Goal: Navigation & Orientation: Find specific page/section

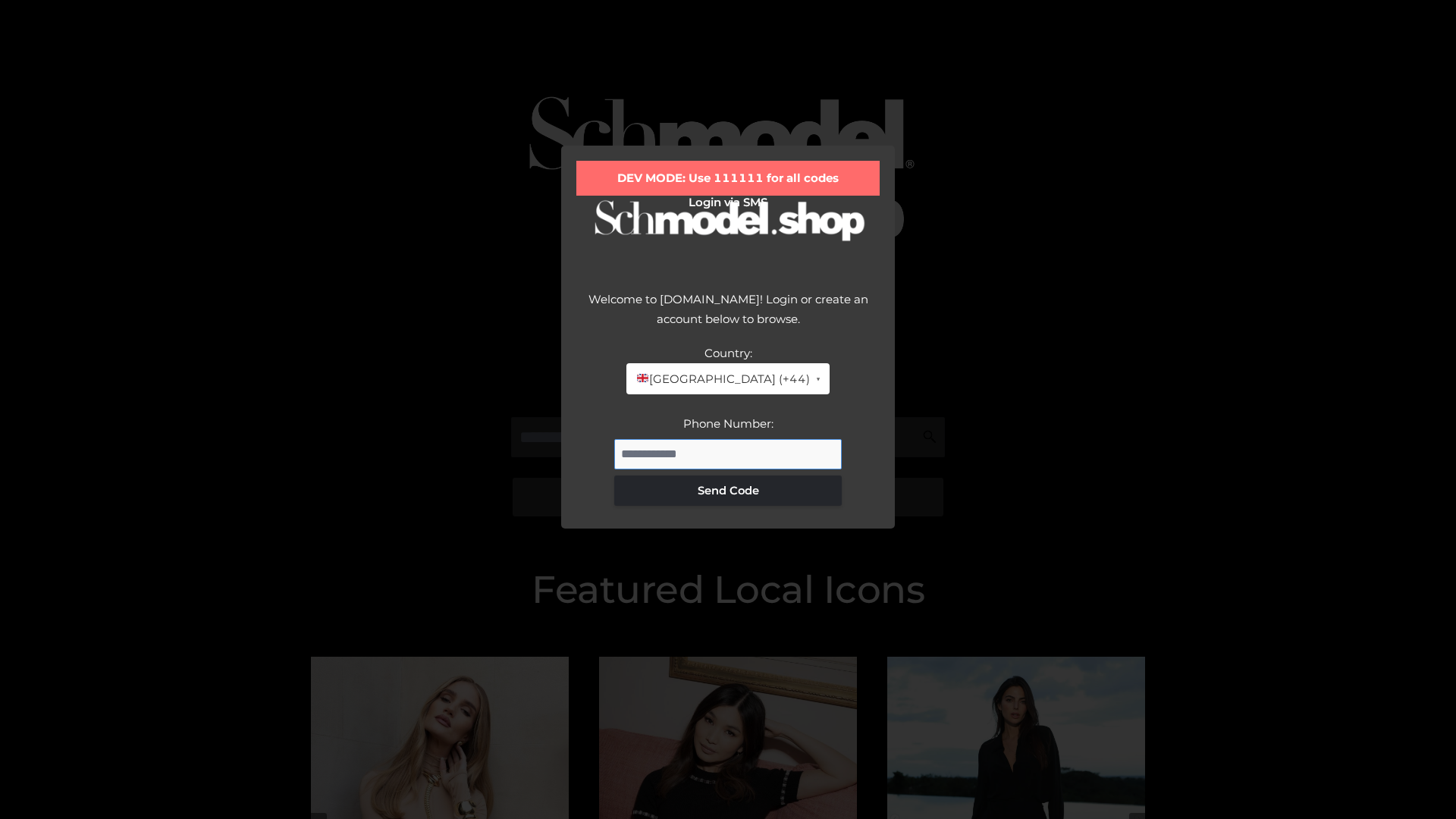
click at [728, 454] on input "Phone Number:" at bounding box center [728, 454] width 228 height 30
type input "**********"
click at [728, 490] on button "Send Code" at bounding box center [728, 490] width 228 height 30
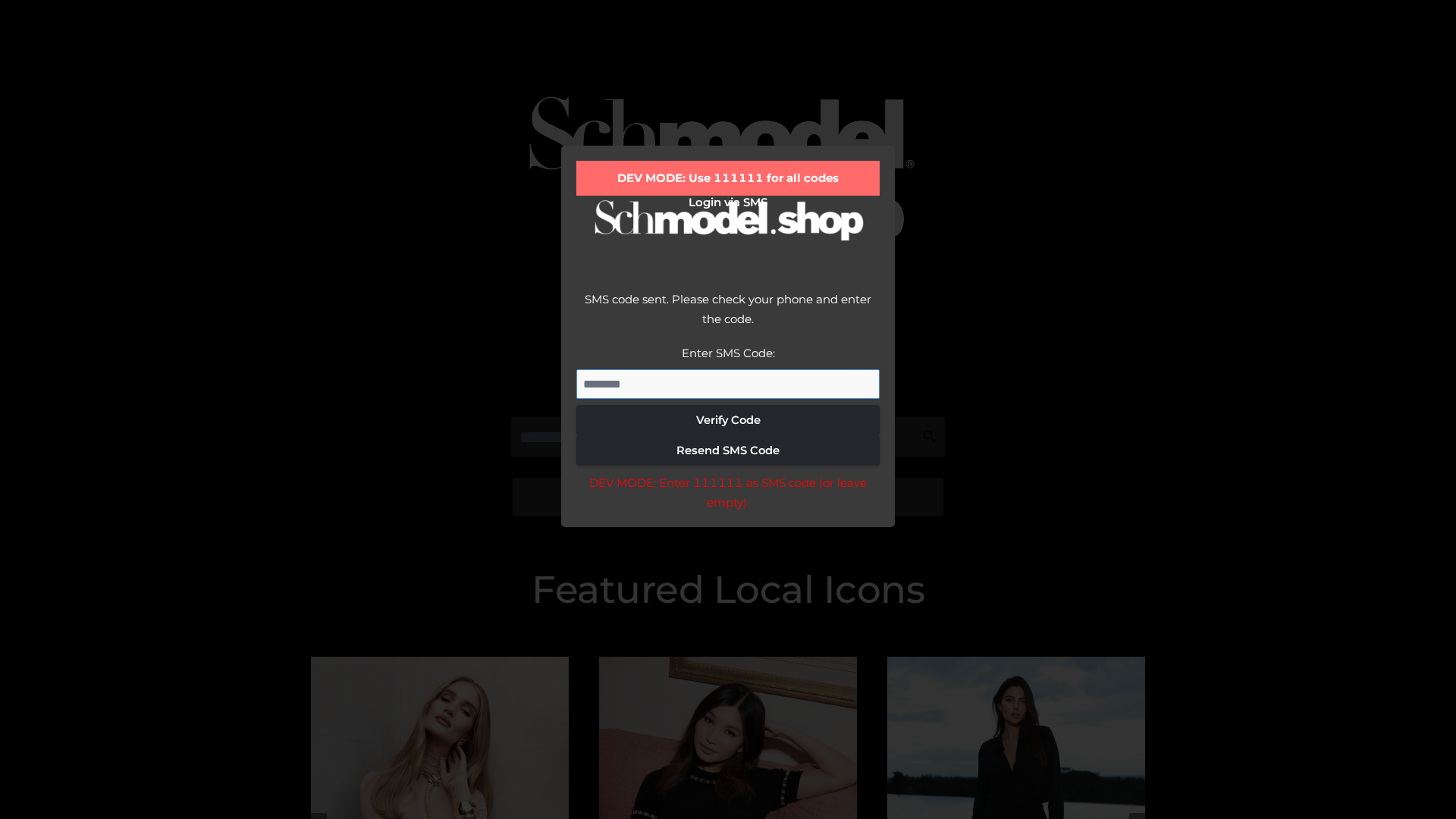
click at [728, 384] on input "Enter SMS Code:" at bounding box center [728, 384] width 304 height 30
type input "******"
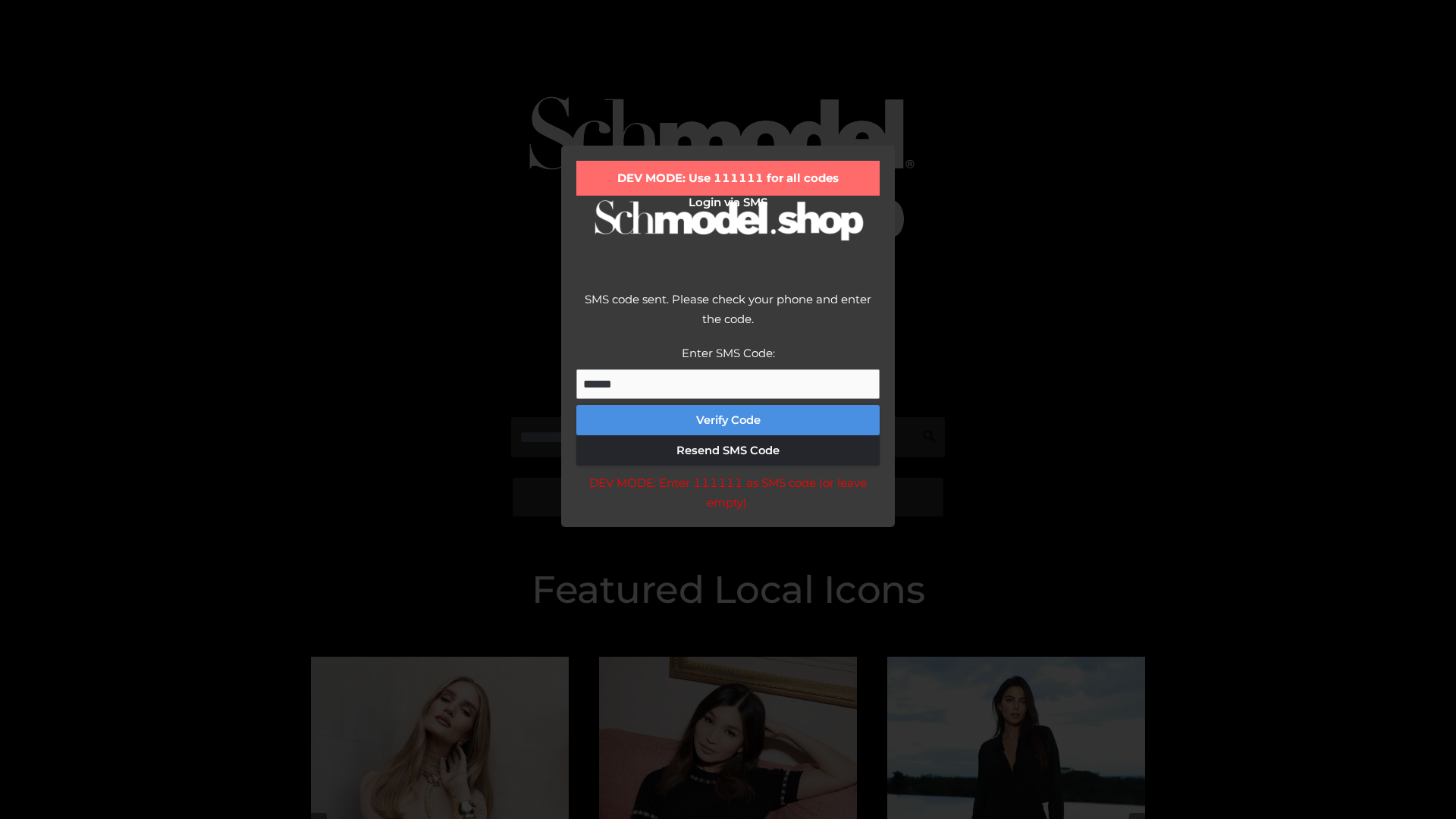
click at [728, 420] on button "Verify Code" at bounding box center [728, 420] width 304 height 30
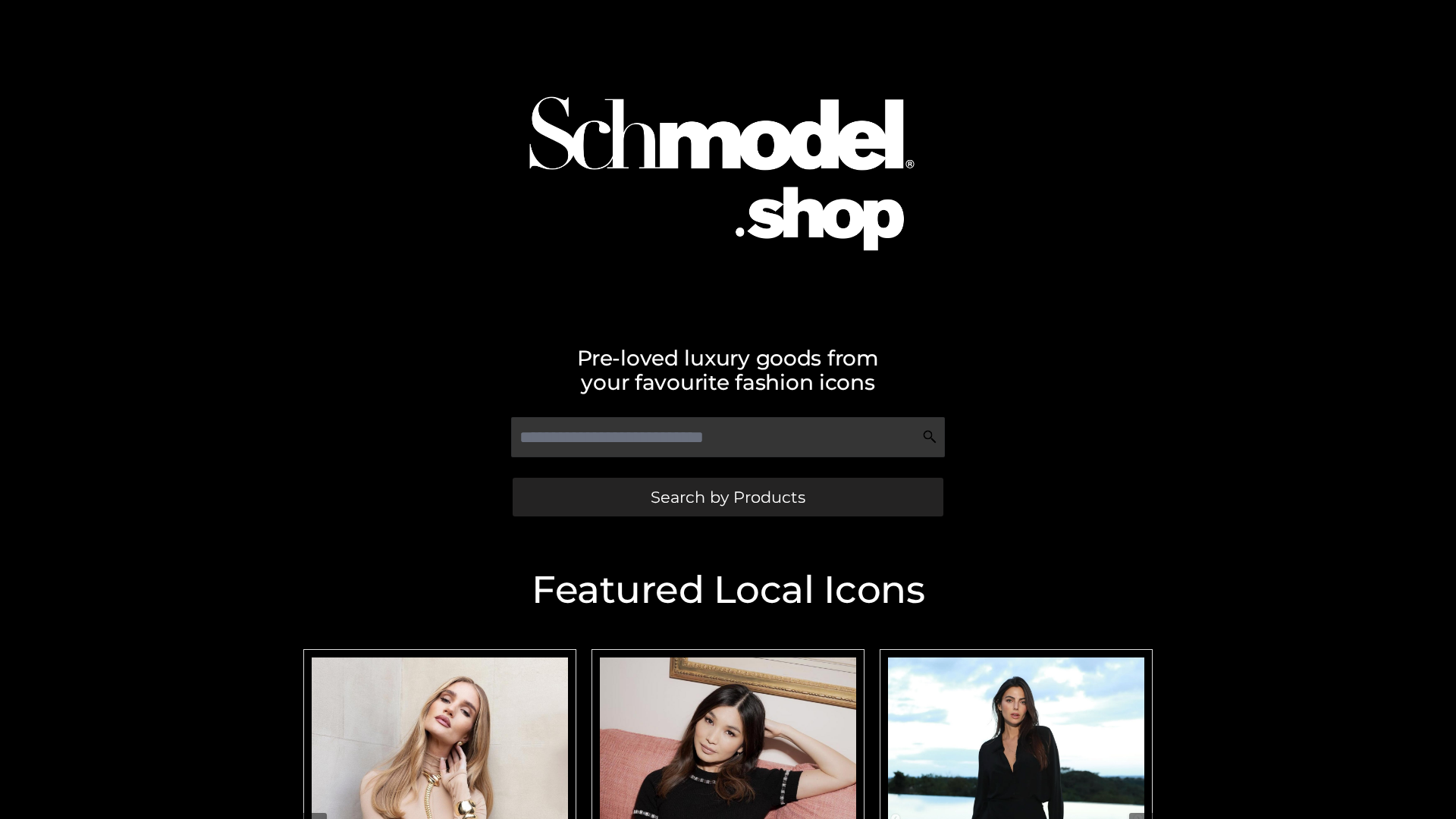
click at [727, 497] on span "Search by Products" at bounding box center [727, 497] width 155 height 16
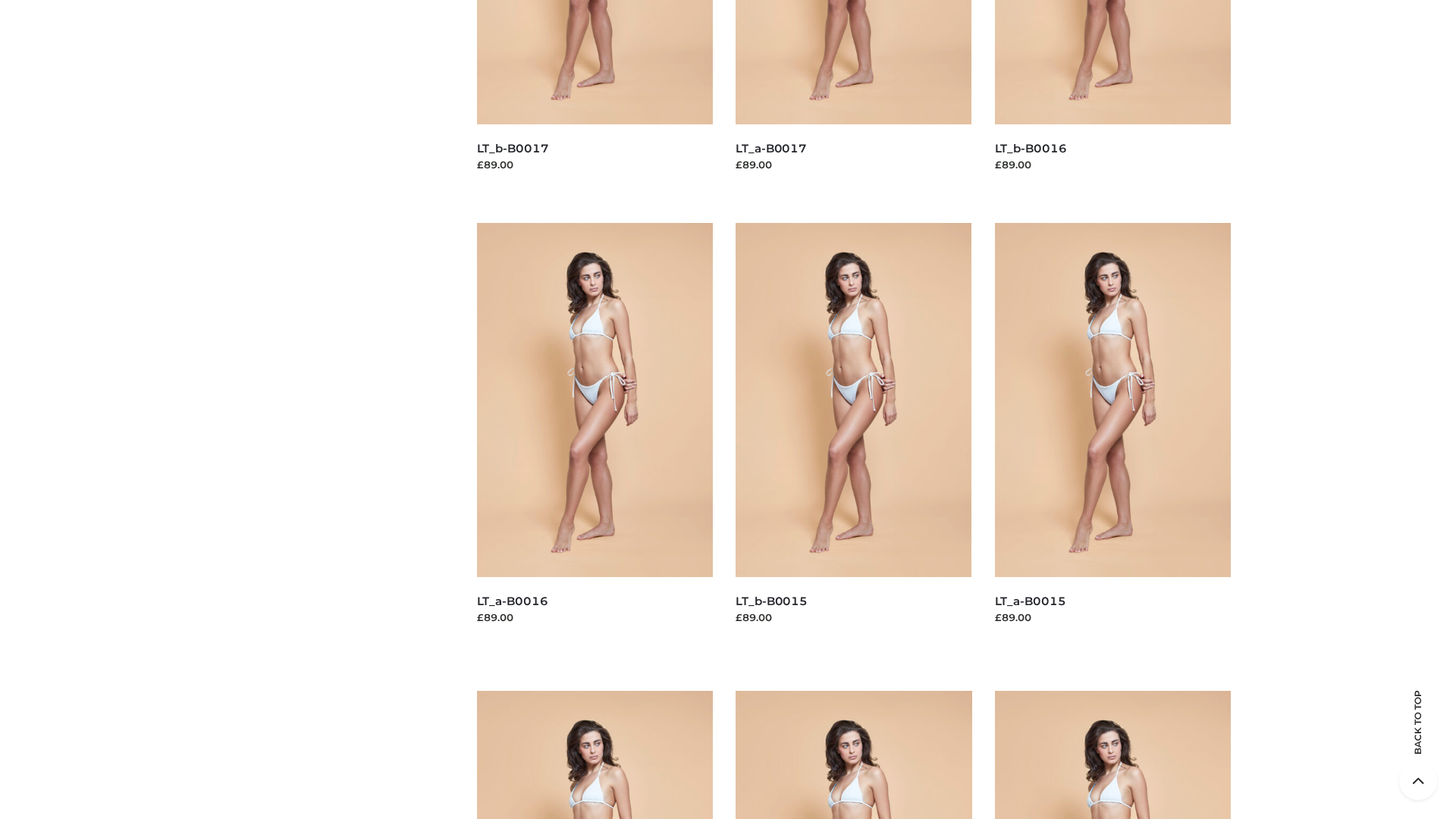
scroll to position [2157, 0]
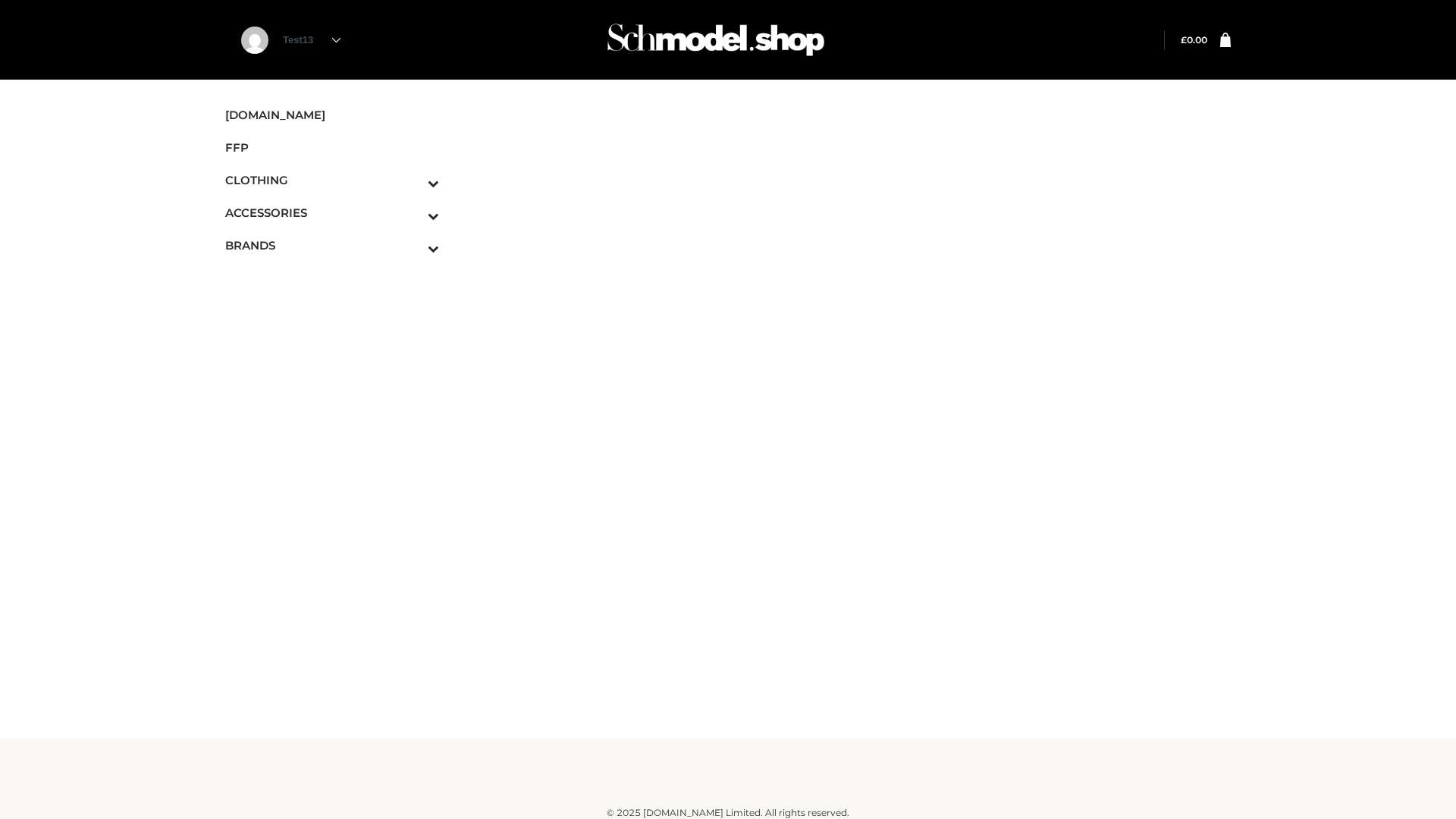
scroll to position [9, 0]
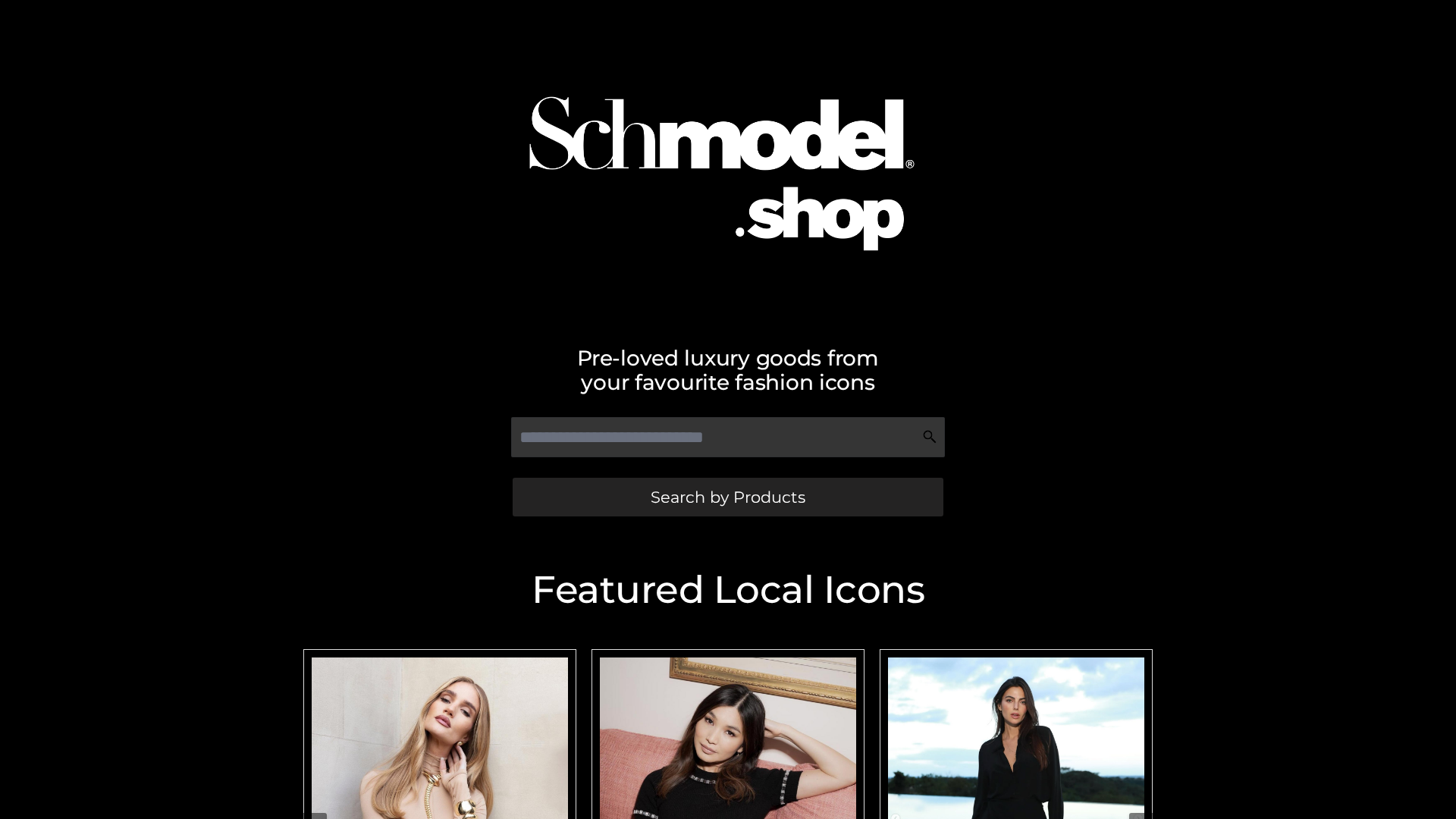
click at [727, 497] on span "Search by Products" at bounding box center [727, 497] width 155 height 16
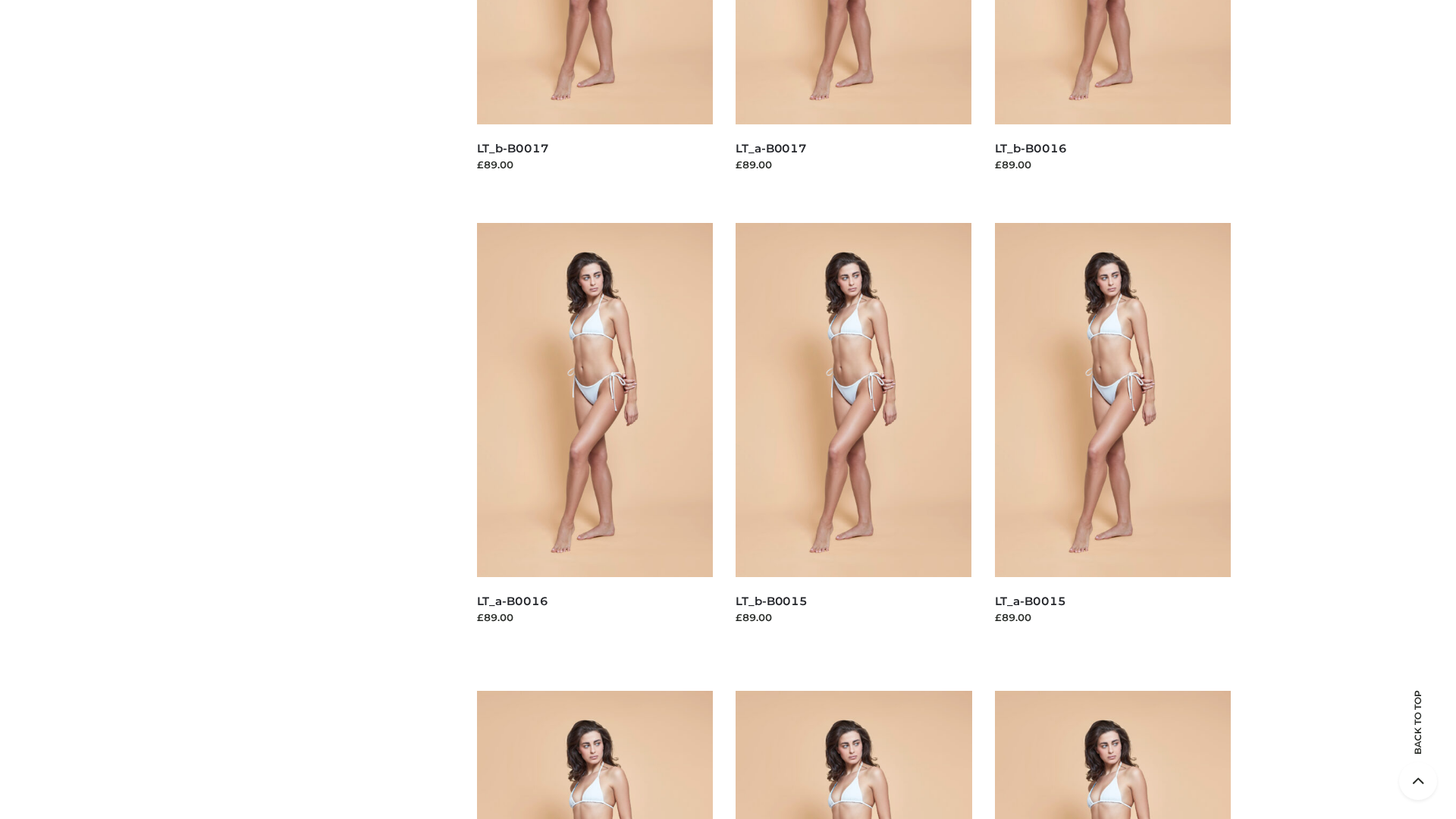
scroll to position [2157, 0]
